Goal: Transaction & Acquisition: Purchase product/service

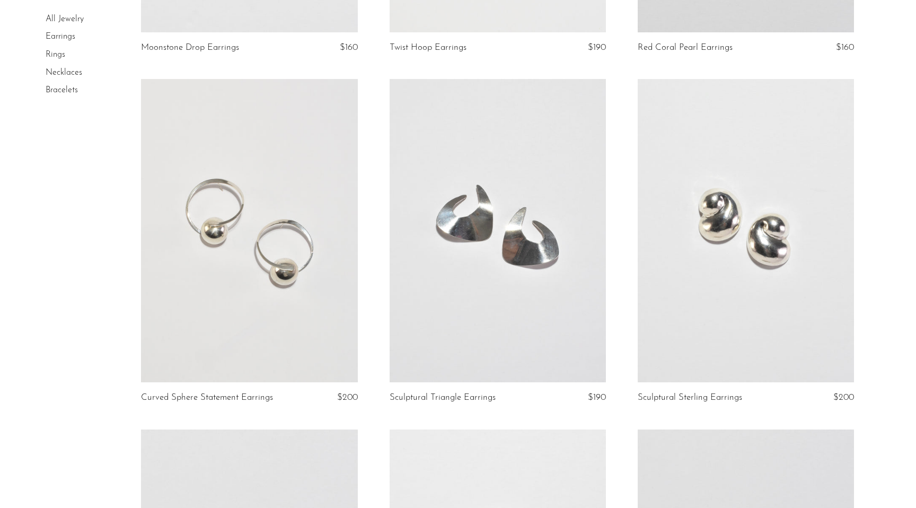
scroll to position [1772, 0]
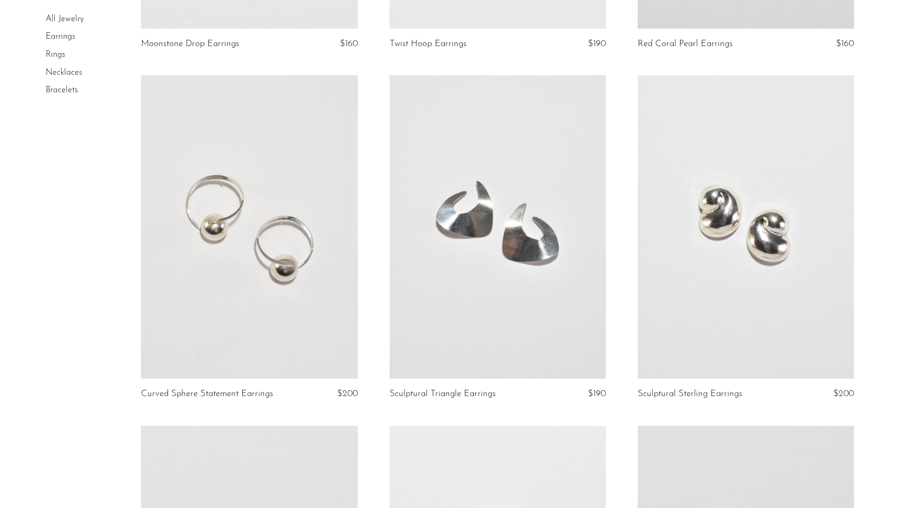
click at [453, 234] on link at bounding box center [498, 226] width 216 height 303
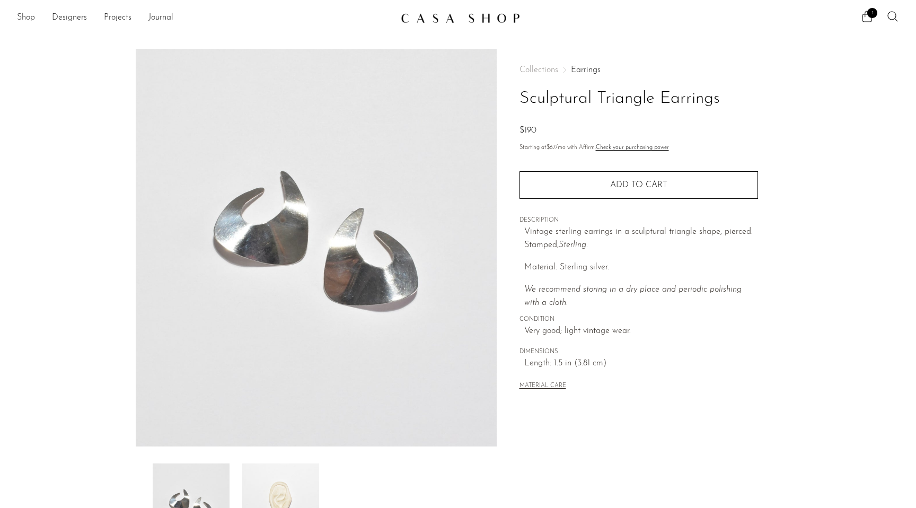
click at [25, 19] on link "Shop" at bounding box center [26, 18] width 18 height 14
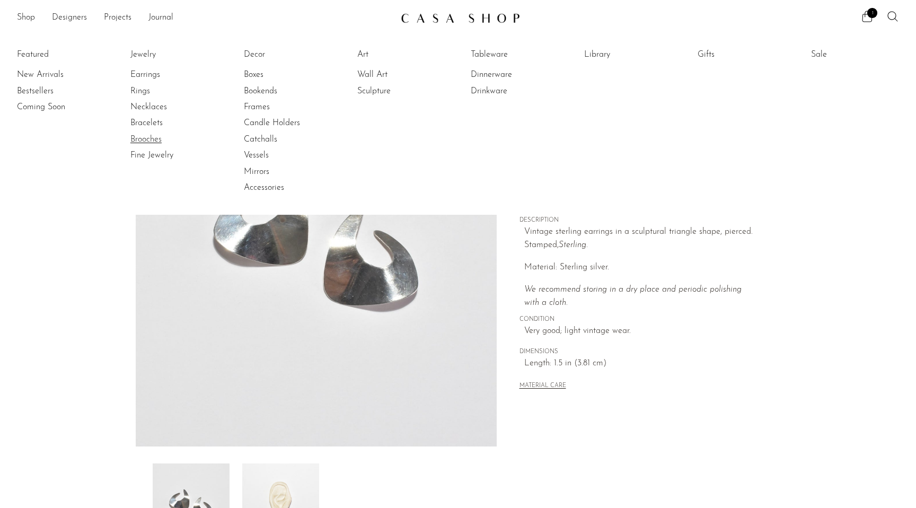
click at [149, 140] on link "Brooches" at bounding box center [170, 140] width 80 height 12
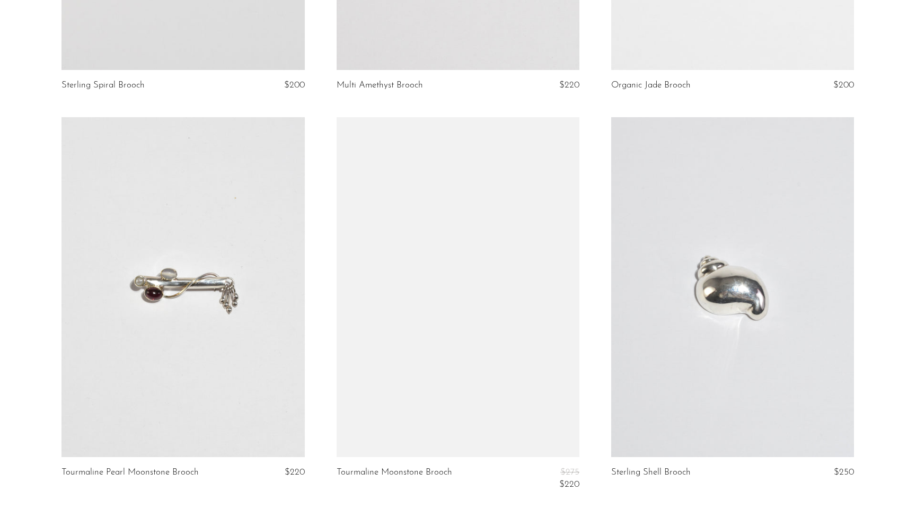
scroll to position [2701, 0]
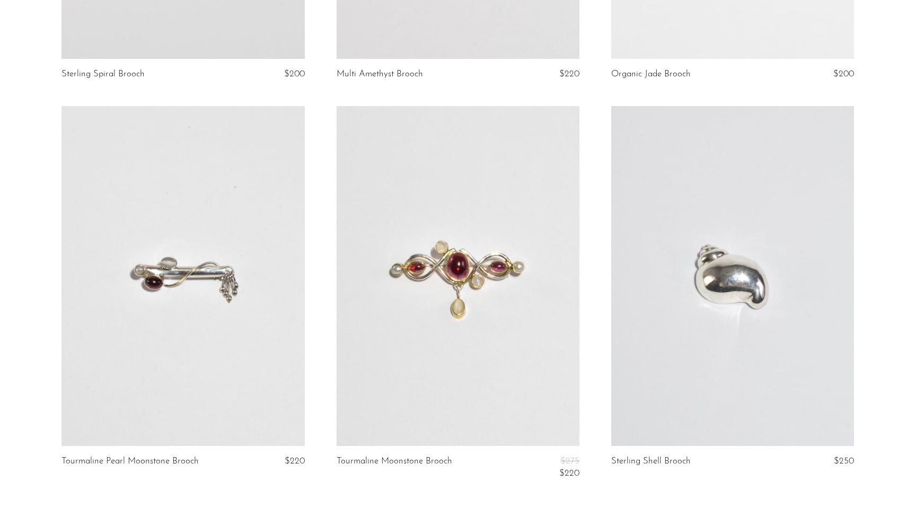
click at [448, 230] on link at bounding box center [458, 276] width 243 height 340
